Goal: Task Accomplishment & Management: Manage account settings

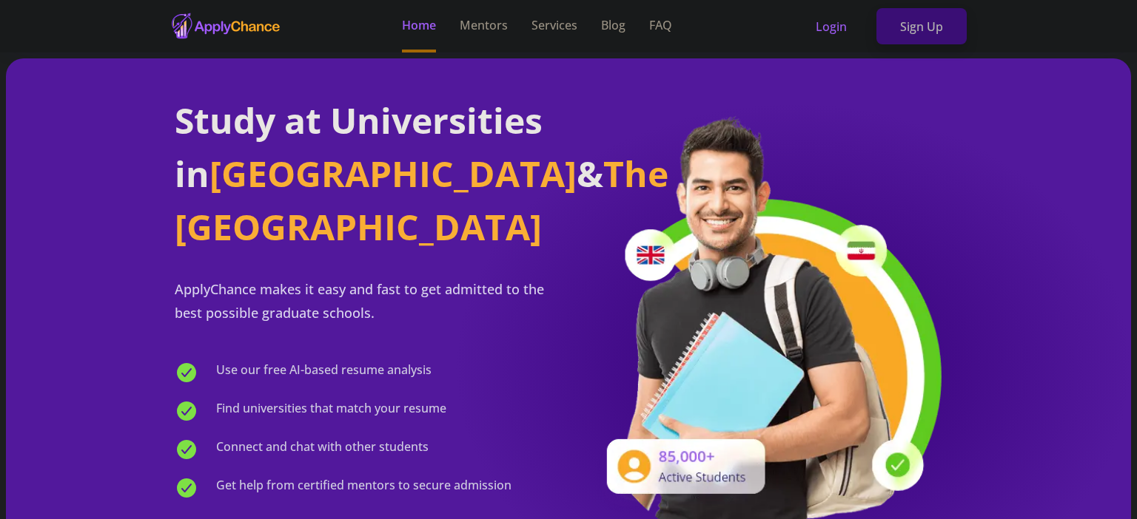
click at [924, 25] on link "Sign Up" at bounding box center [921, 26] width 90 height 37
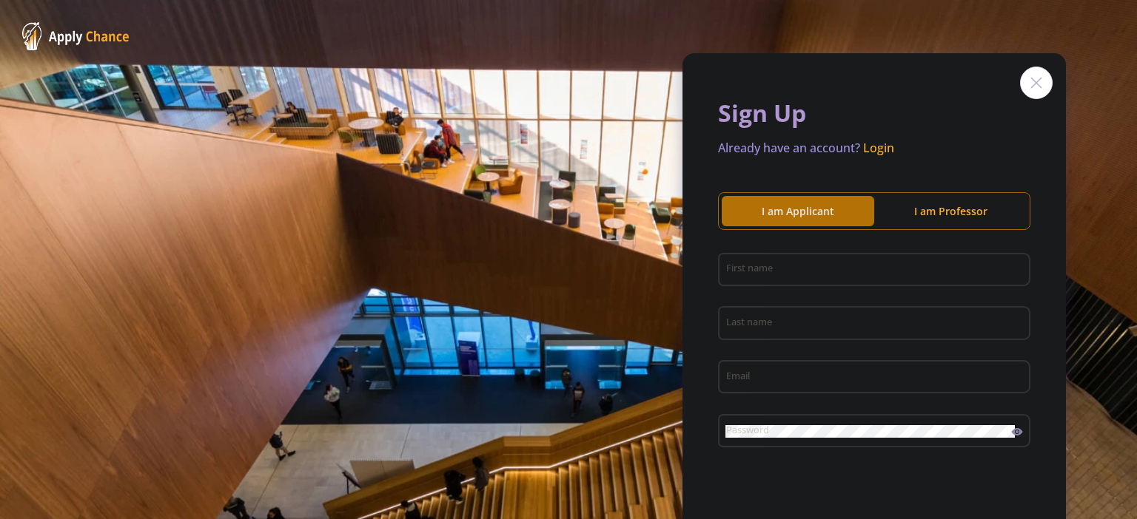
click at [836, 213] on div "I am Applicant" at bounding box center [798, 212] width 152 height 16
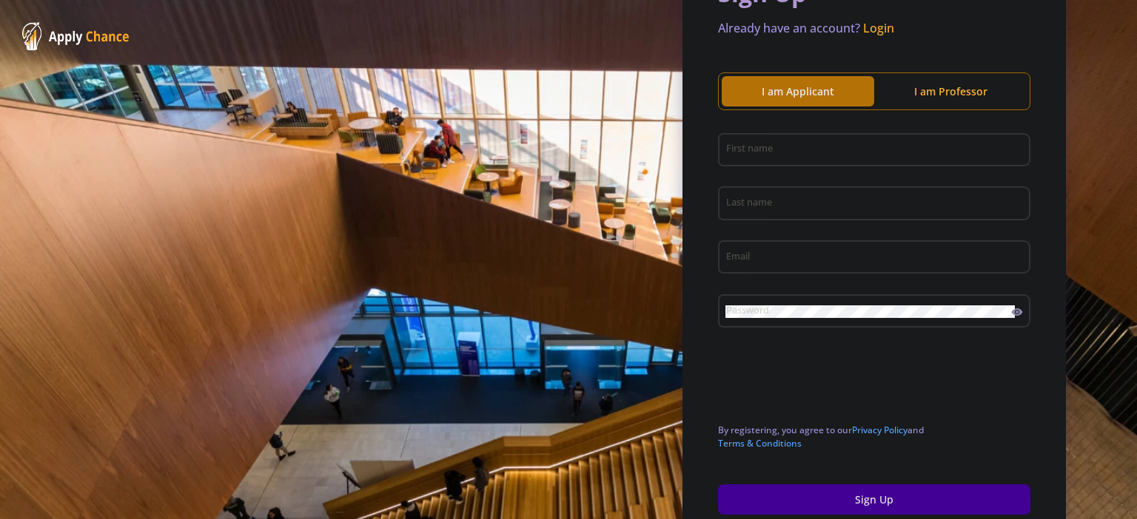
scroll to position [121, 0]
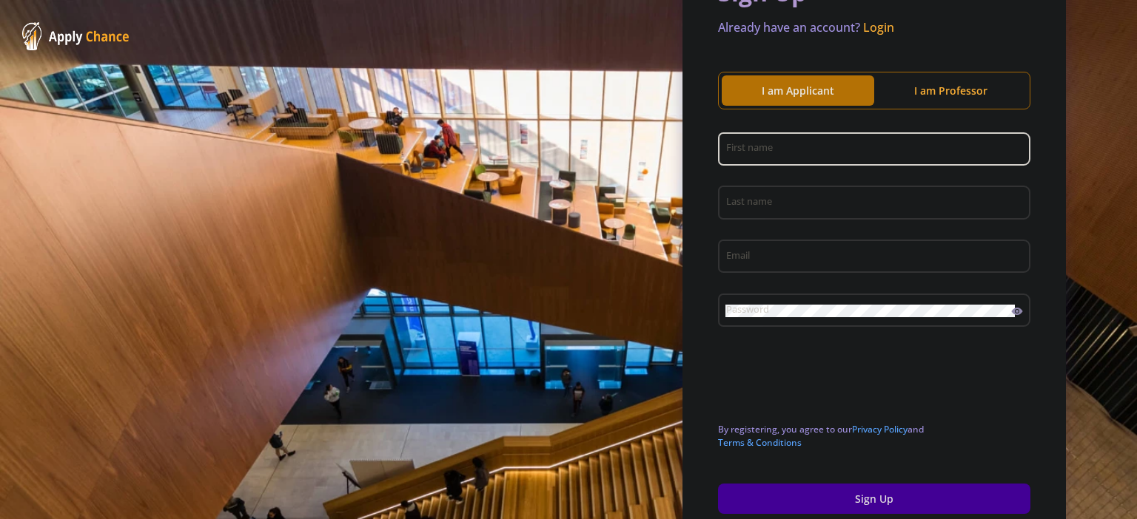
click at [793, 151] on input "First name" at bounding box center [876, 150] width 302 height 13
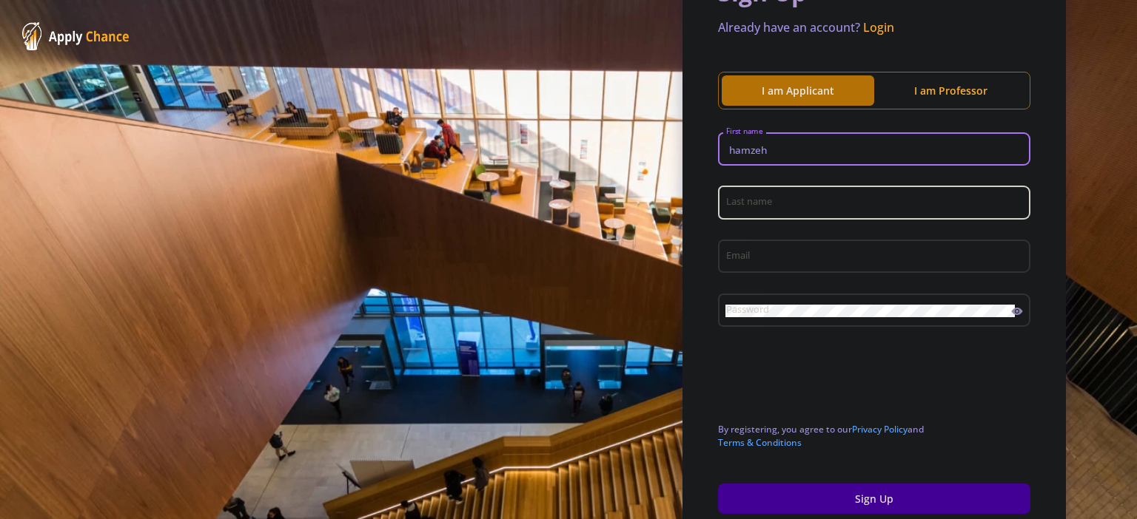
type input "hamzeh"
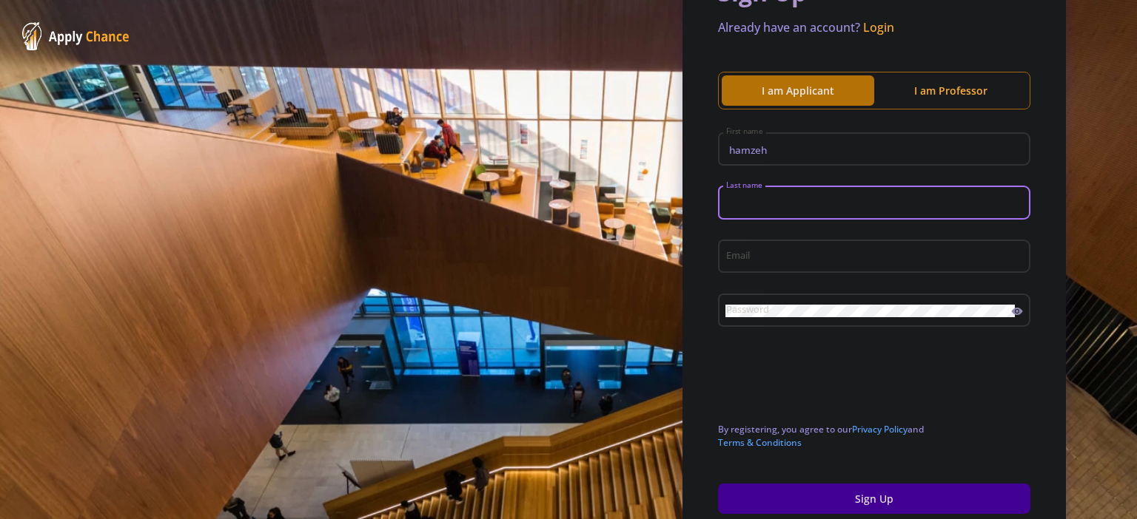
click at [824, 204] on input "Last name" at bounding box center [876, 203] width 302 height 13
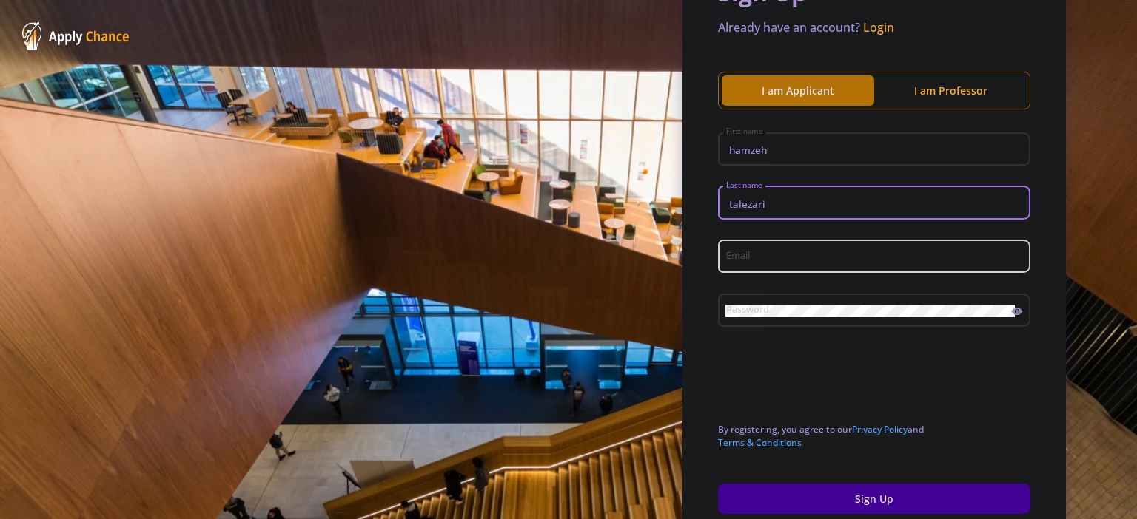
type input "talezari"
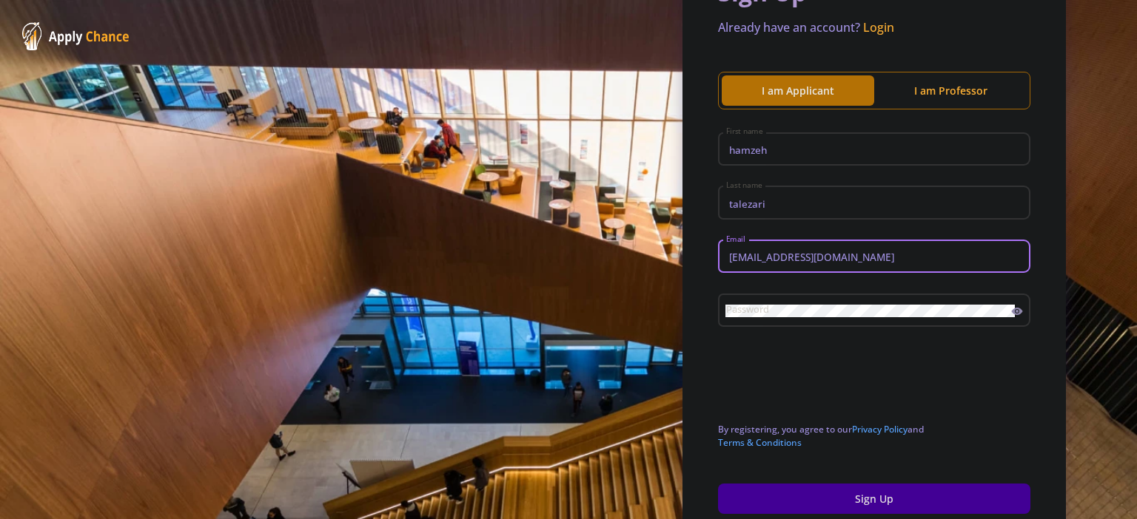
click at [871, 264] on input "[EMAIL_ADDRESS][DOMAIN_NAME]" at bounding box center [876, 257] width 302 height 13
type input "[EMAIL_ADDRESS][DOMAIN_NAME]"
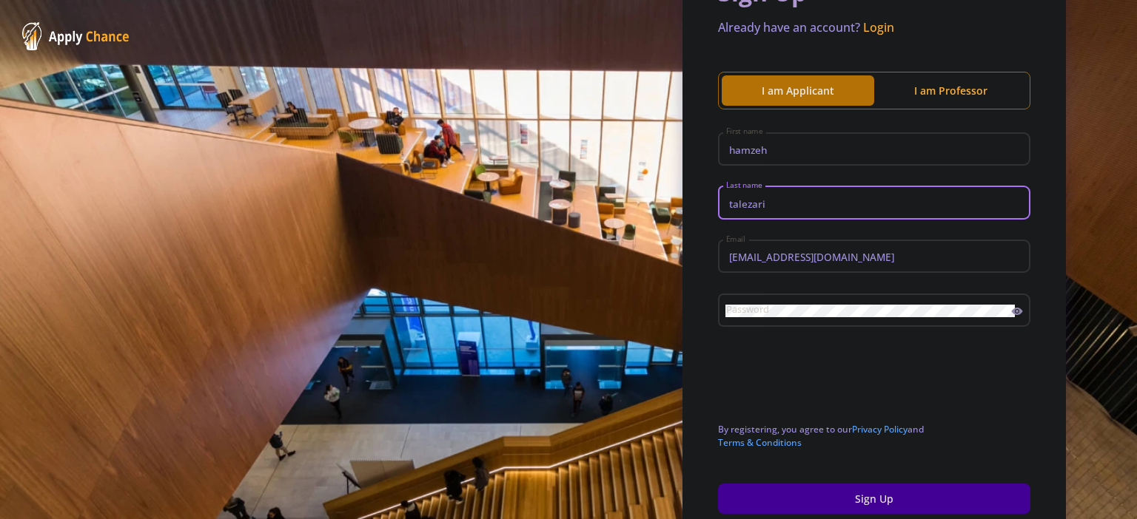
click at [885, 207] on input "talezari" at bounding box center [876, 203] width 302 height 13
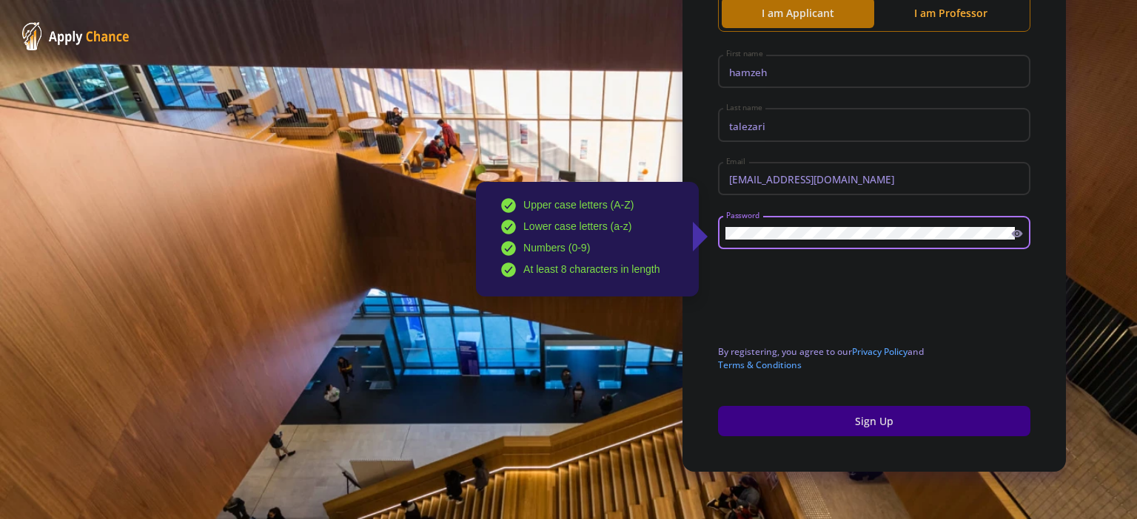
scroll to position [205, 0]
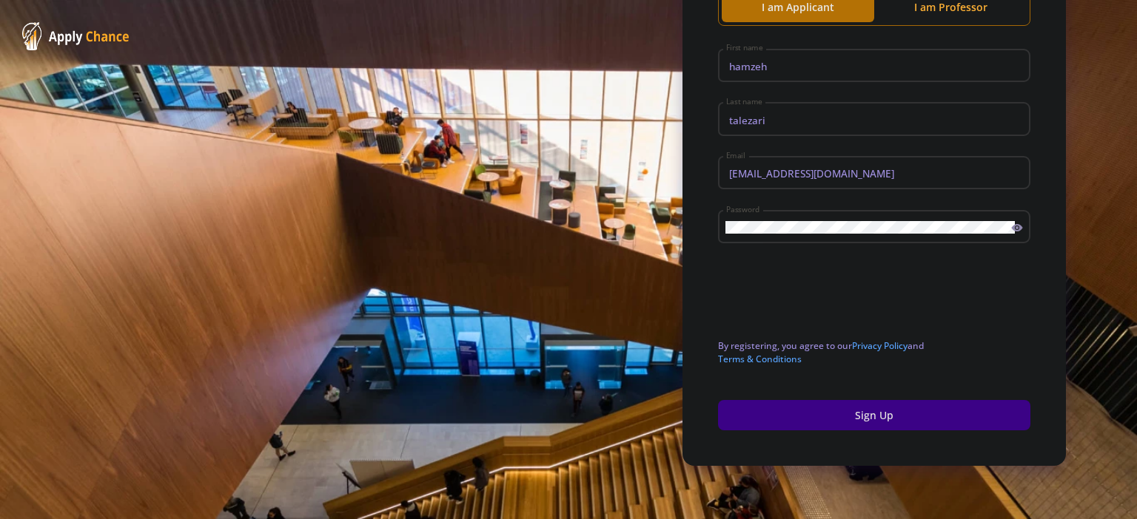
click at [866, 416] on button "Sign Up" at bounding box center [874, 415] width 312 height 30
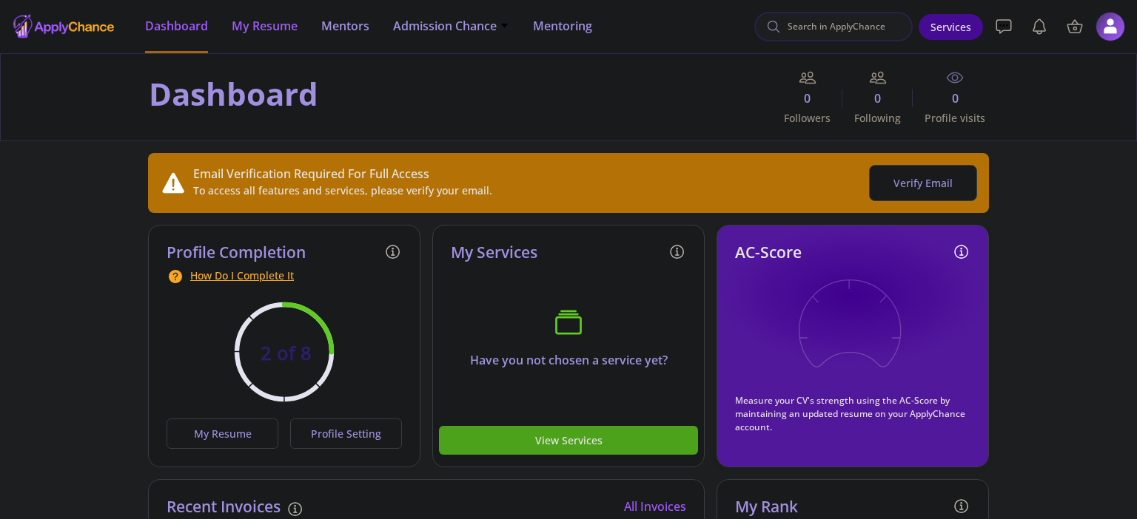
click at [262, 26] on span "My Resume" at bounding box center [265, 26] width 66 height 18
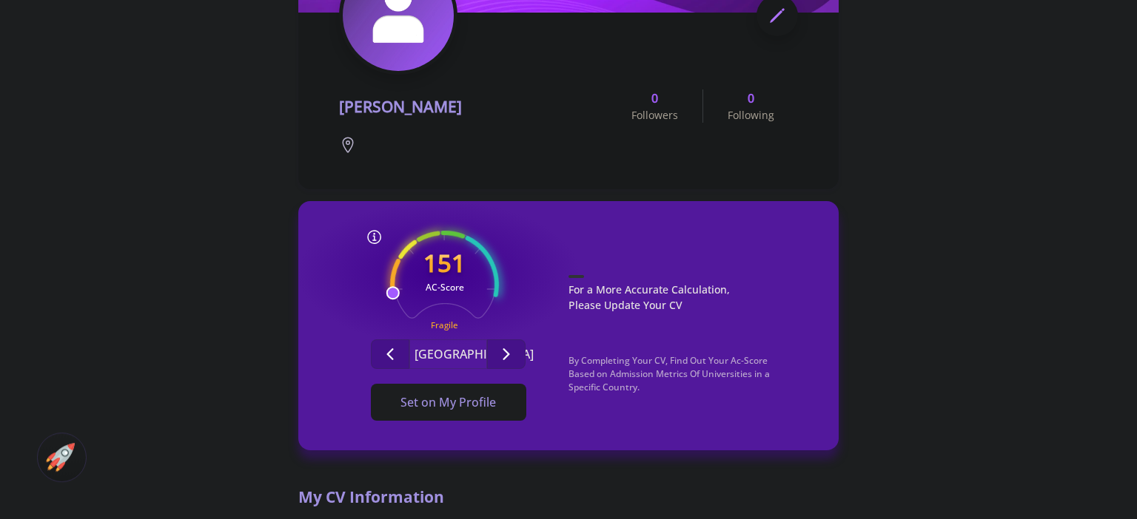
scroll to position [297, 0]
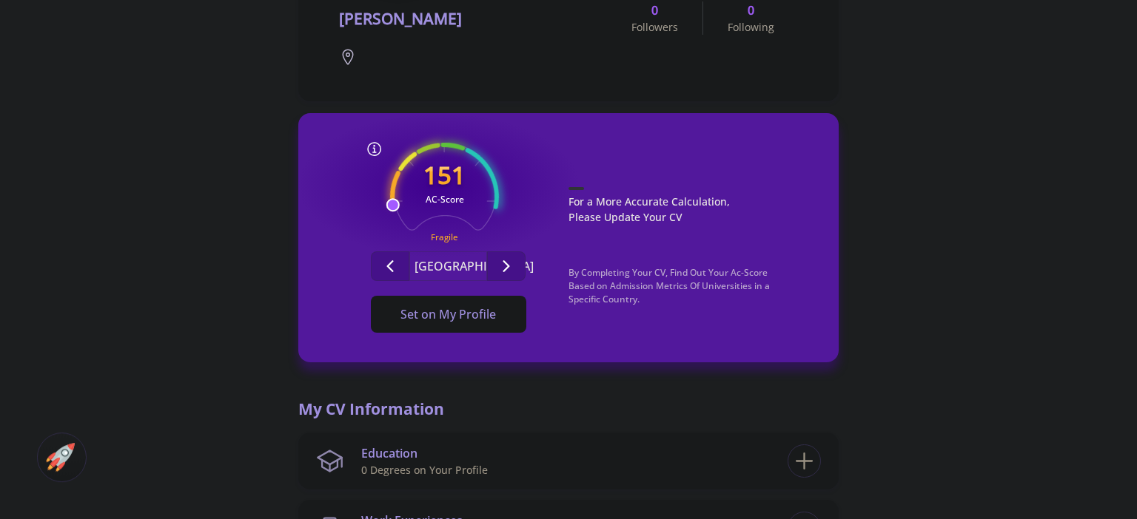
click at [466, 321] on span "Set on My Profile" at bounding box center [447, 314] width 95 height 16
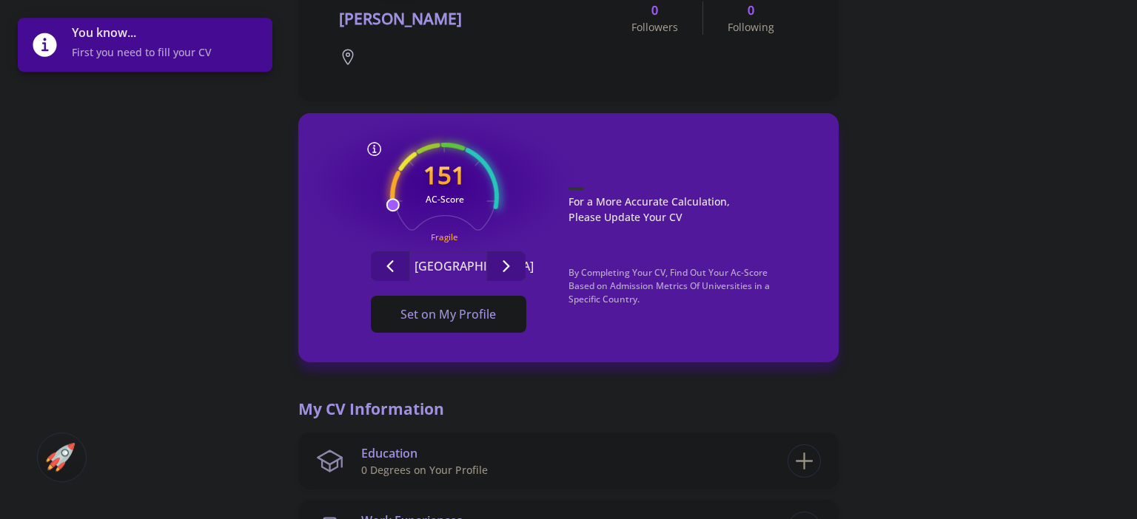
click at [479, 315] on span "Set on My Profile" at bounding box center [447, 314] width 95 height 16
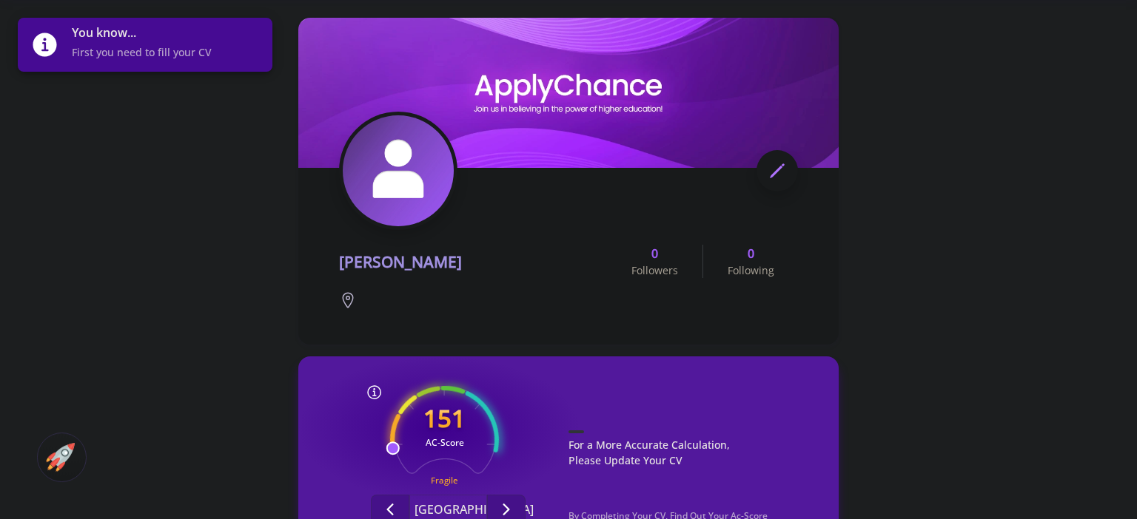
scroll to position [0, 0]
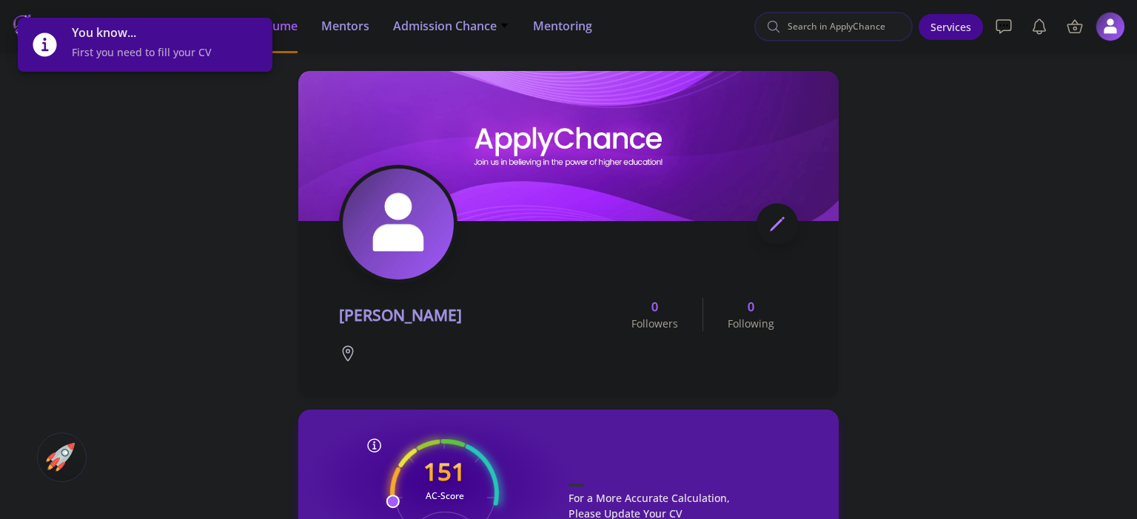
click at [773, 223] on icon at bounding box center [777, 224] width 18 height 18
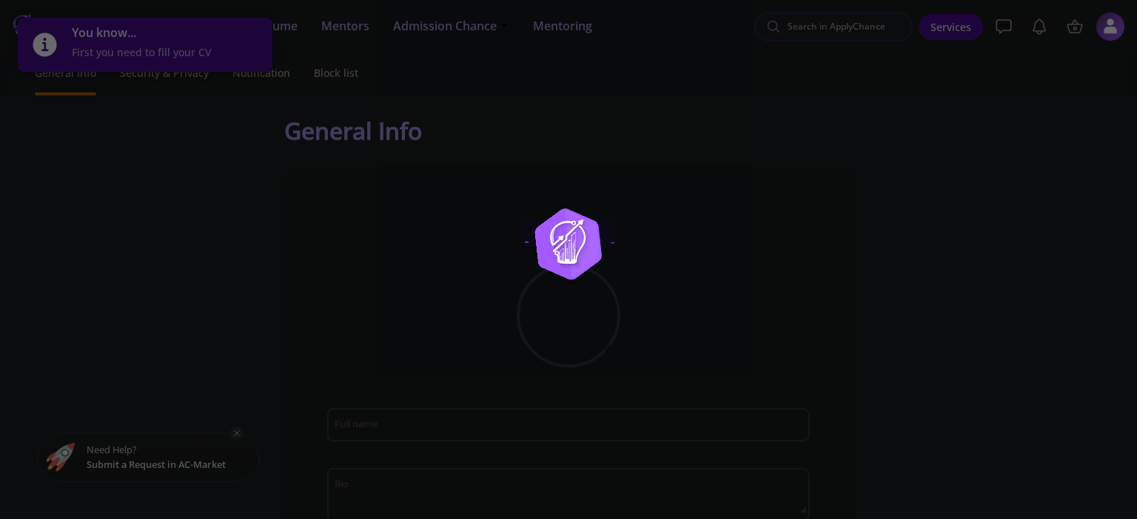
type input "[PERSON_NAME]"
type input "hamzehtalezari"
type input "[EMAIL_ADDRESS][DOMAIN_NAME]"
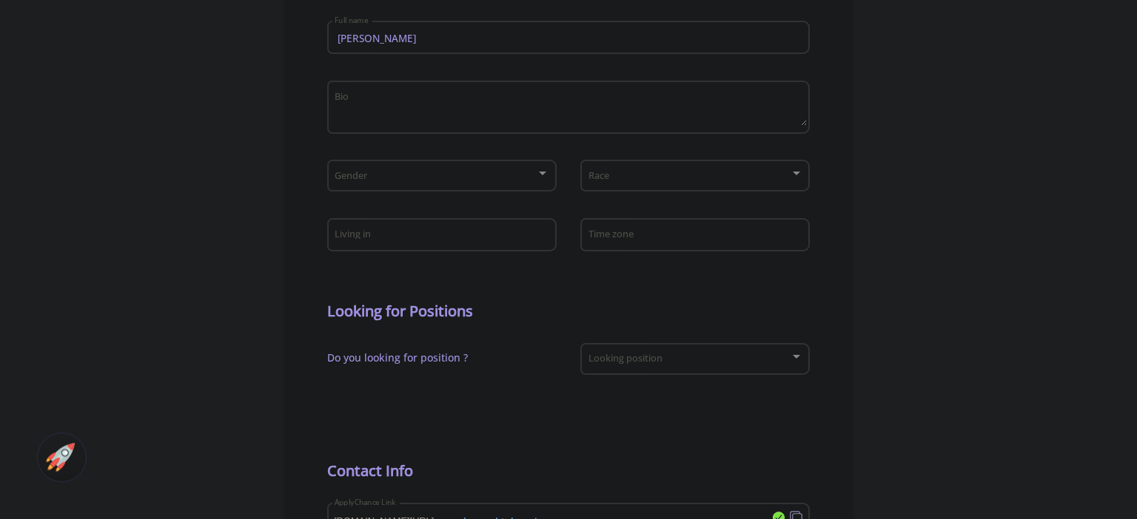
scroll to position [390, 0]
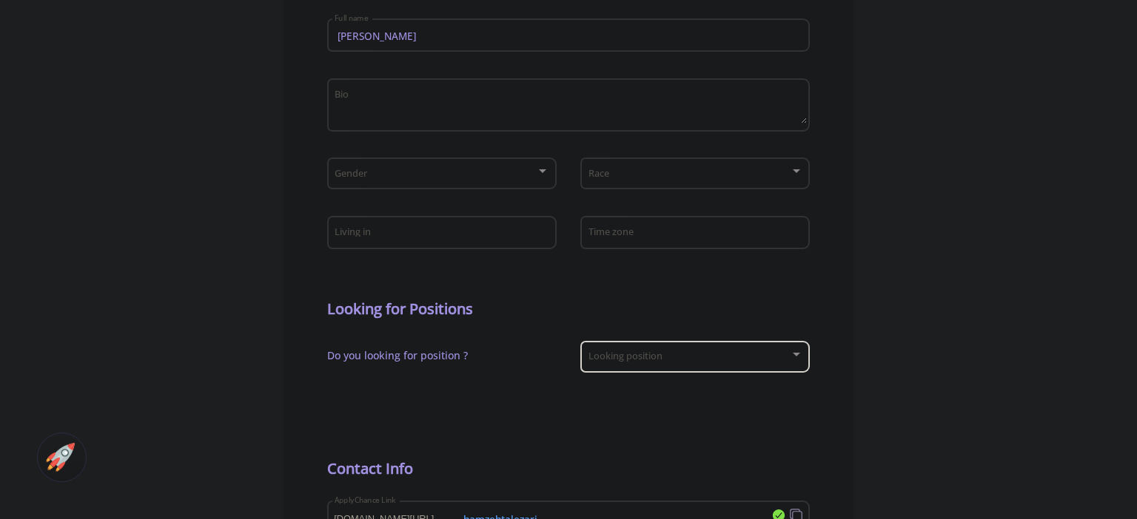
click at [645, 365] on div "Looking position" at bounding box center [695, 354] width 215 height 37
click at [882, 306] on div at bounding box center [568, 259] width 1137 height 519
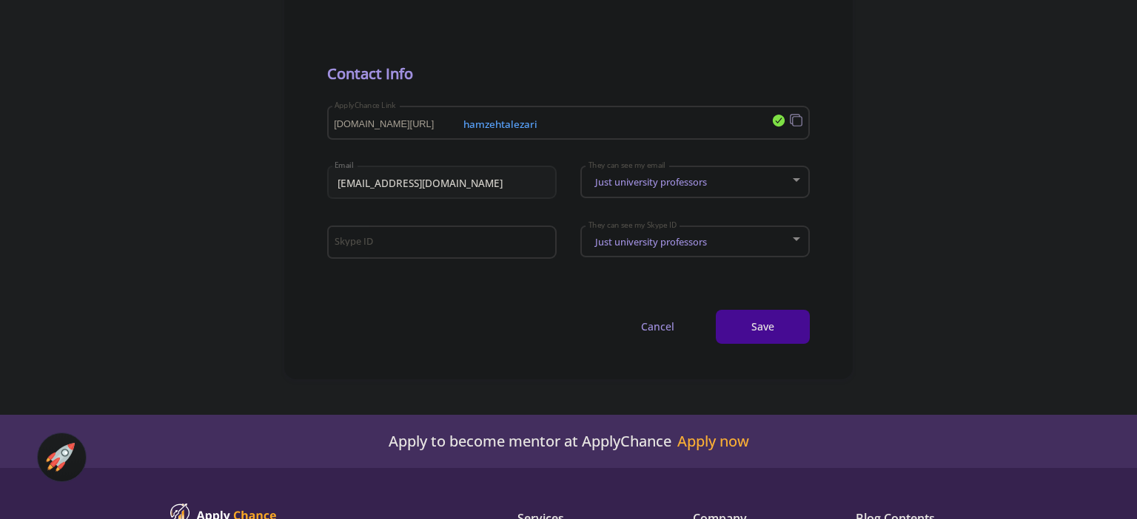
scroll to position [784, 0]
click at [795, 186] on div at bounding box center [796, 181] width 13 height 12
click at [962, 188] on div at bounding box center [568, 259] width 1137 height 519
